Goal: Transaction & Acquisition: Download file/media

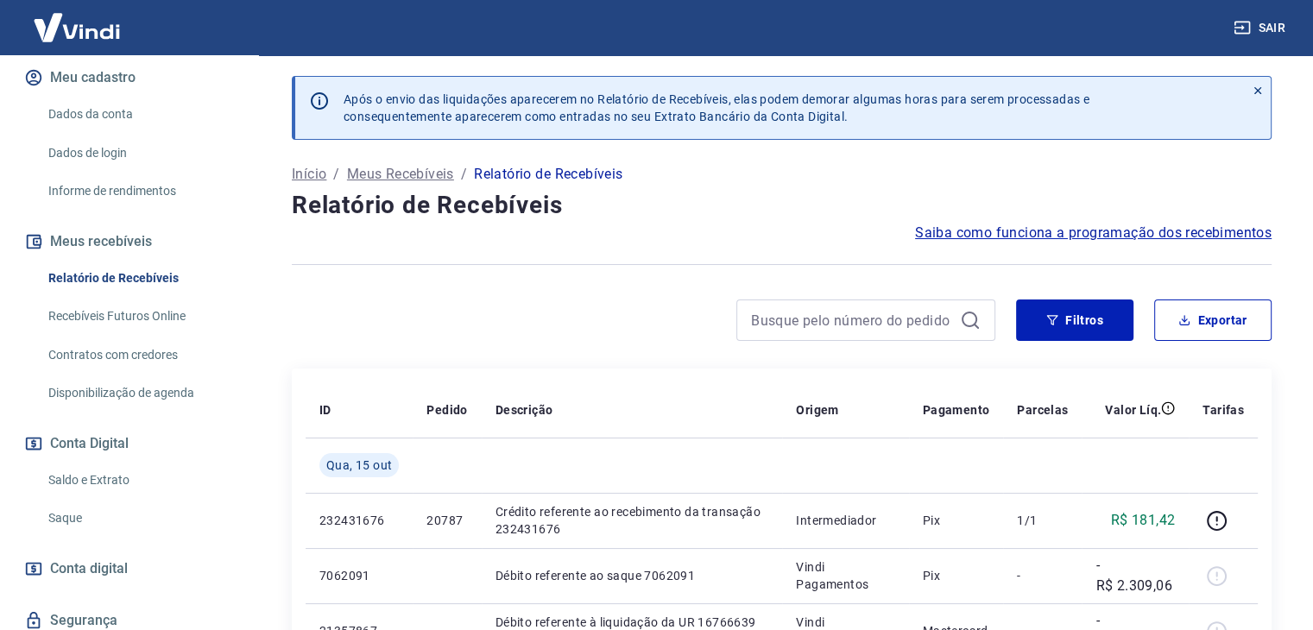
scroll to position [259, 0]
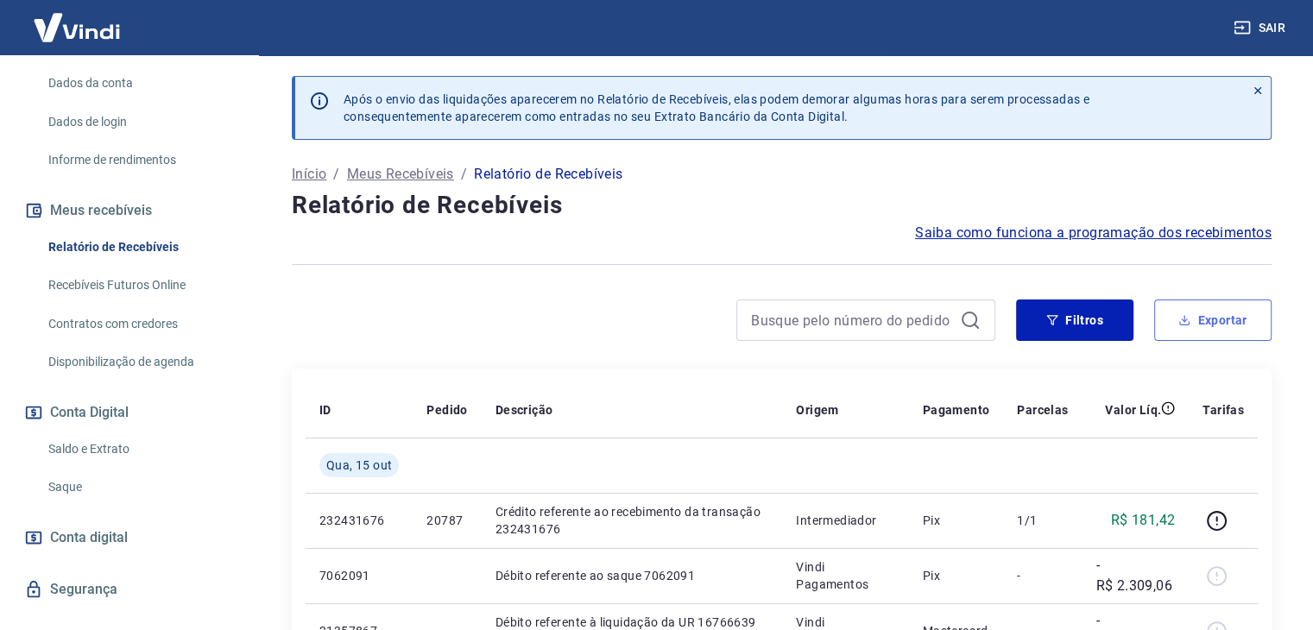
click at [1195, 312] on button "Exportar" at bounding box center [1212, 320] width 117 height 41
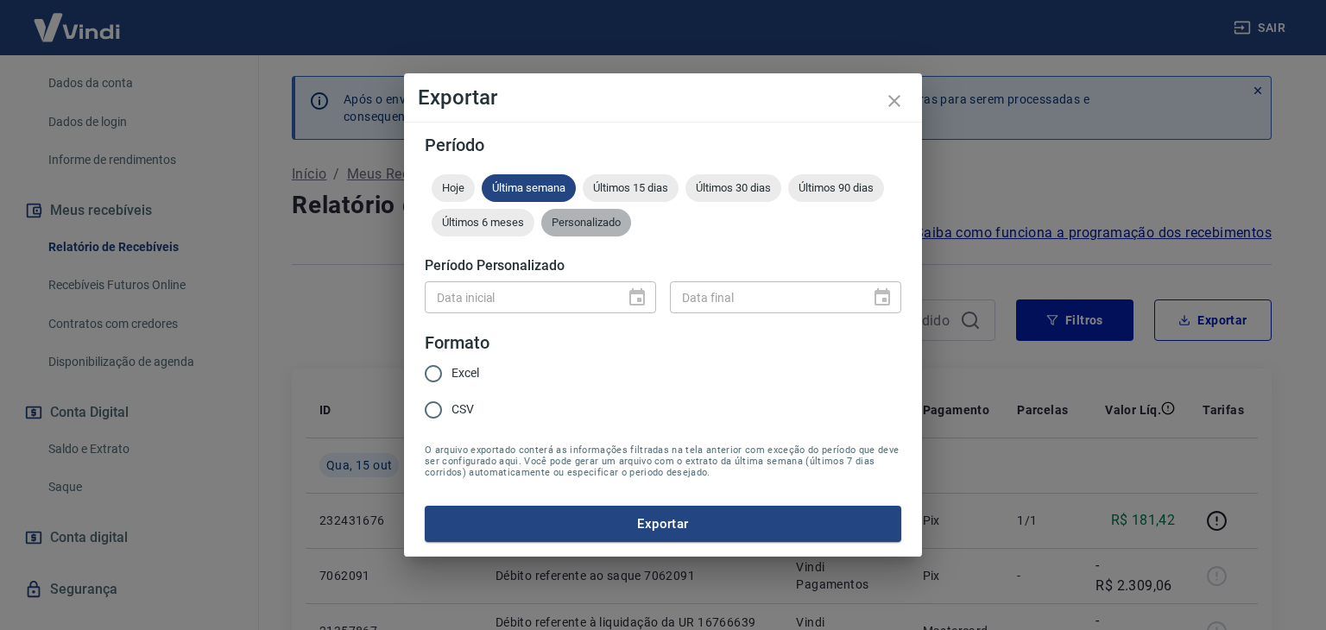
drag, startPoint x: 601, startPoint y: 229, endPoint x: 580, endPoint y: 265, distance: 41.8
click at [598, 229] on div "Personalizado" at bounding box center [586, 223] width 90 height 28
click at [635, 294] on icon "Choose date" at bounding box center [637, 298] width 21 height 21
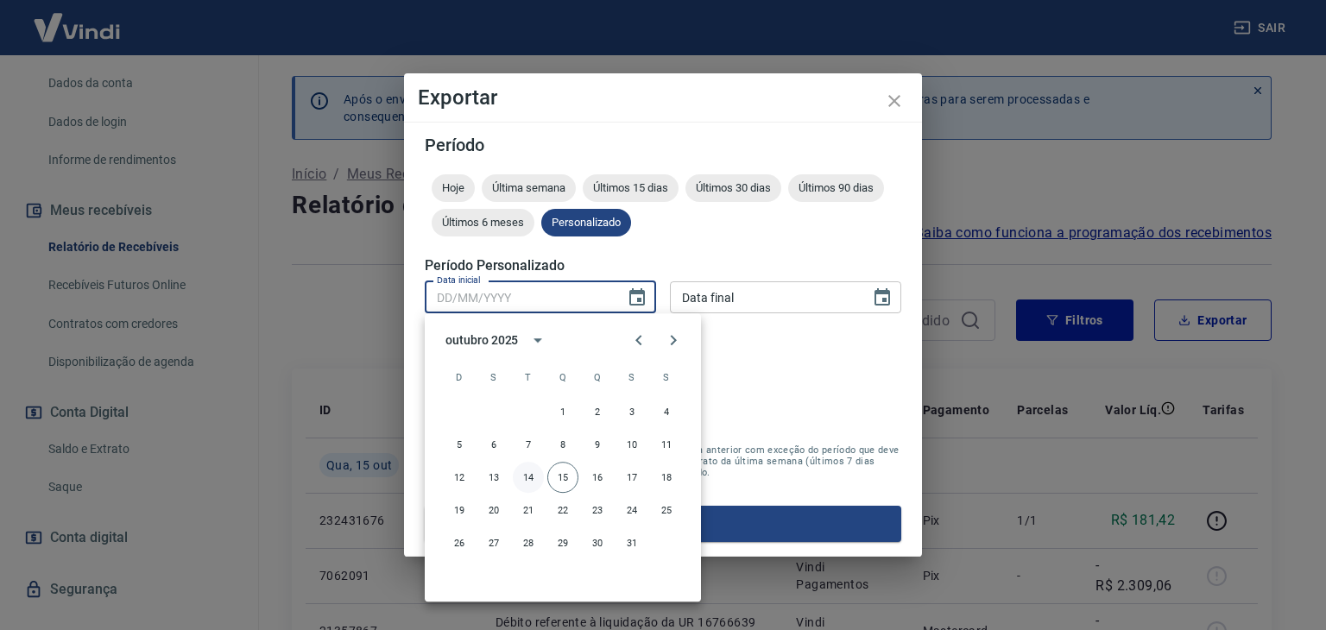
click at [528, 478] on button "14" at bounding box center [528, 477] width 31 height 31
type input "[DATE]"
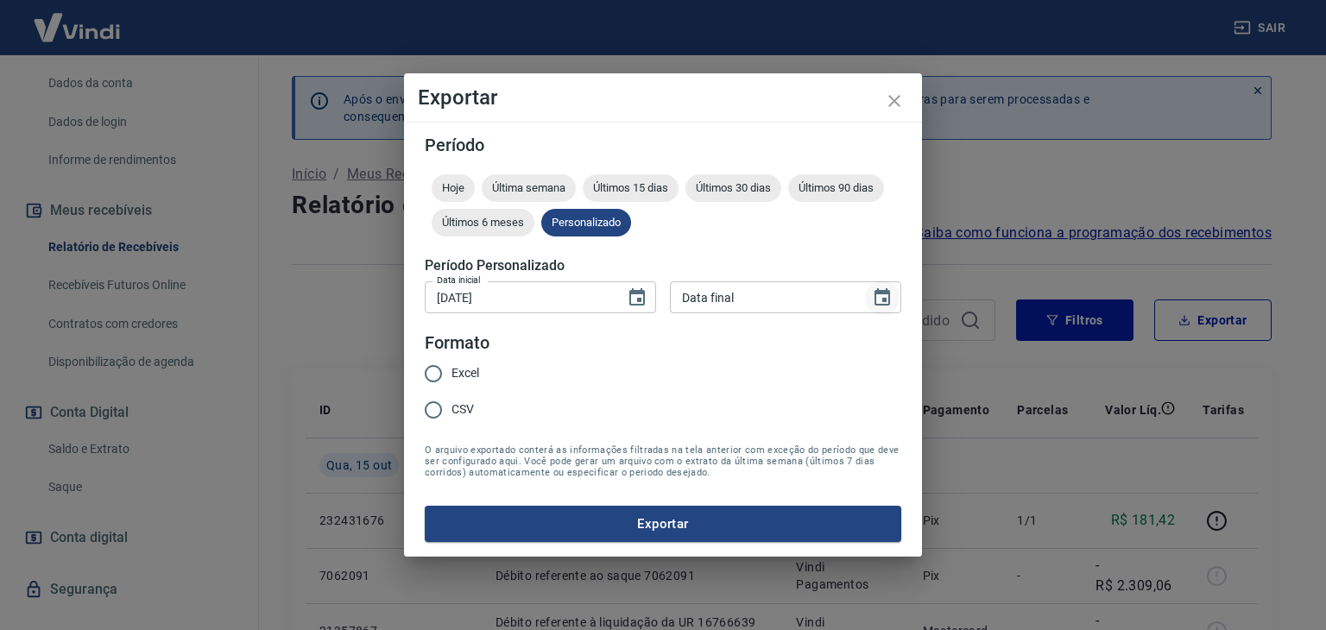
click at [883, 295] on icon "Choose date" at bounding box center [882, 298] width 21 height 21
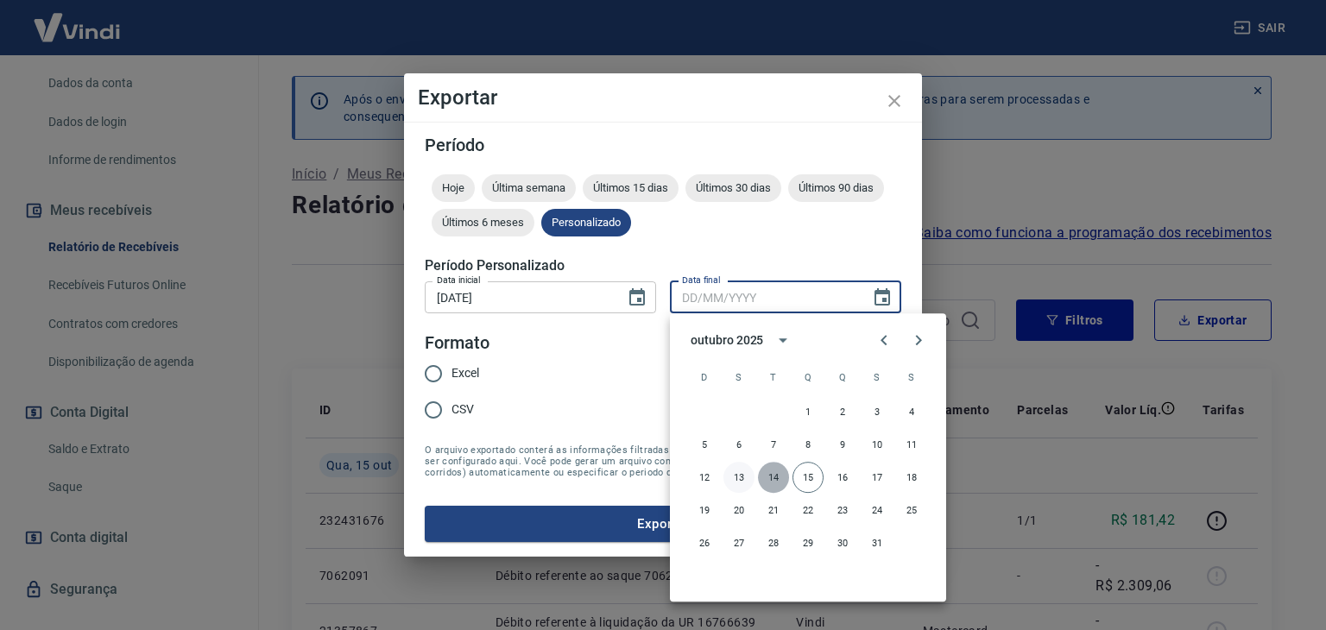
drag, startPoint x: 774, startPoint y: 480, endPoint x: 742, endPoint y: 477, distance: 32.1
click at [773, 480] on button "14" at bounding box center [773, 477] width 31 height 31
type input "[DATE]"
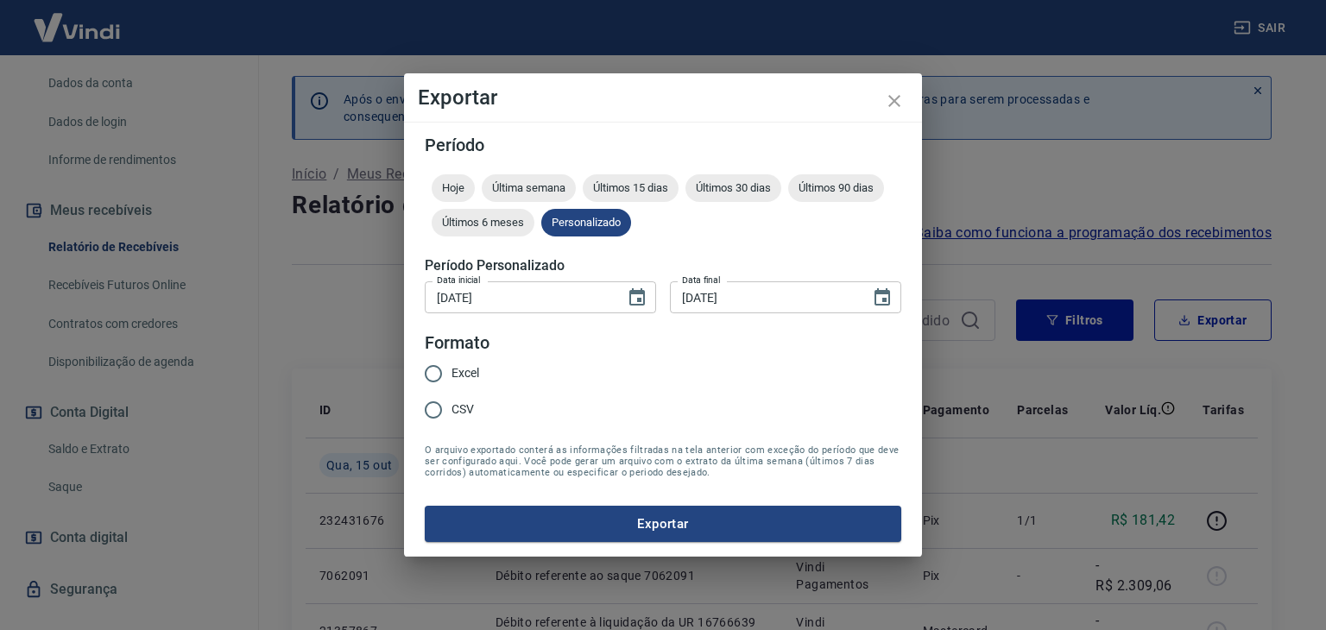
click at [430, 370] on input "Excel" at bounding box center [433, 374] width 36 height 36
radio input "true"
click at [642, 529] on button "Exportar" at bounding box center [663, 524] width 477 height 36
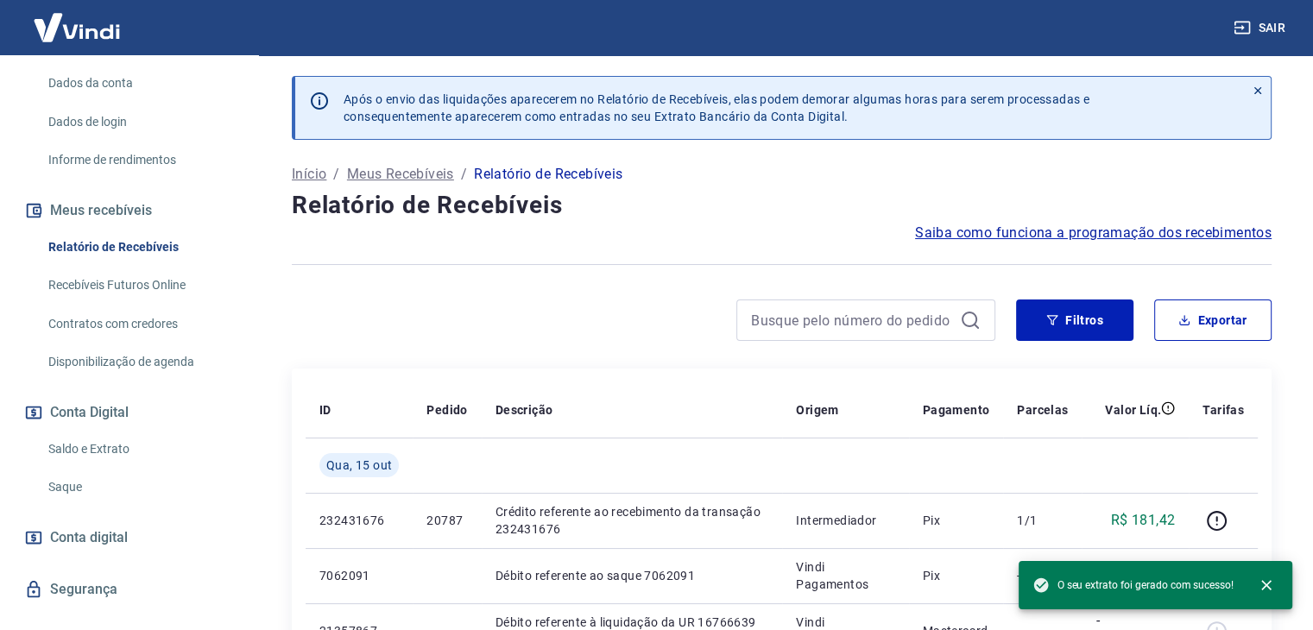
click at [98, 451] on link "Saldo e Extrato" at bounding box center [139, 449] width 196 height 35
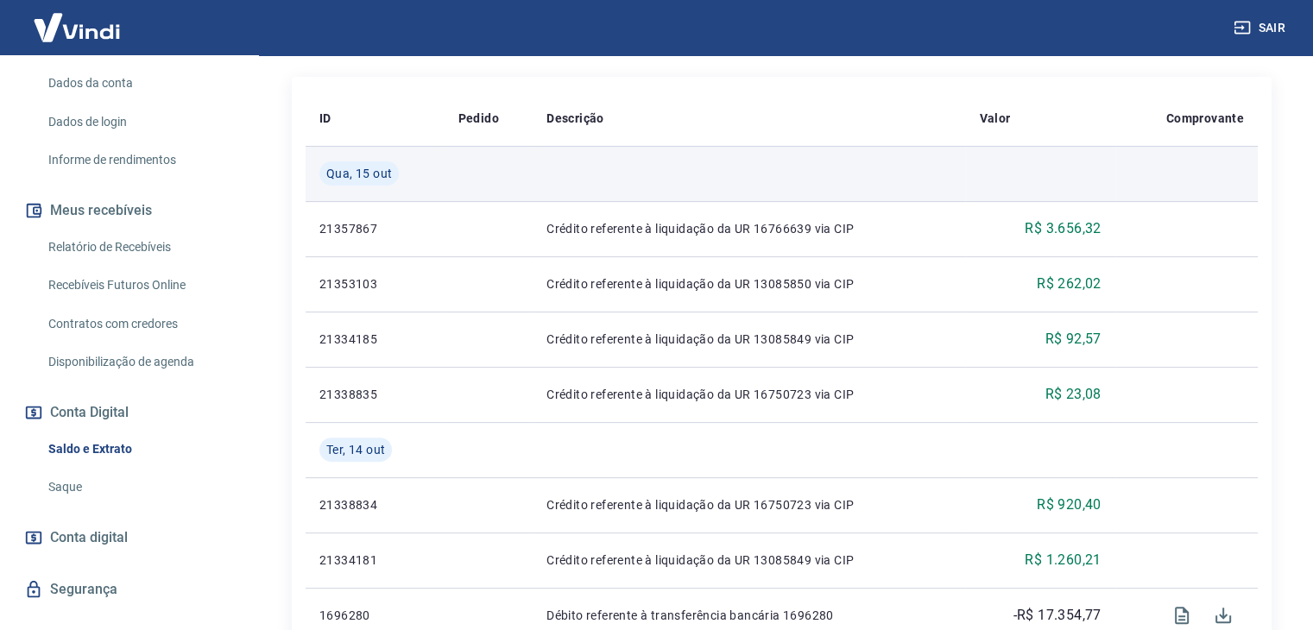
scroll to position [432, 0]
